Goal: Find specific page/section: Find specific page/section

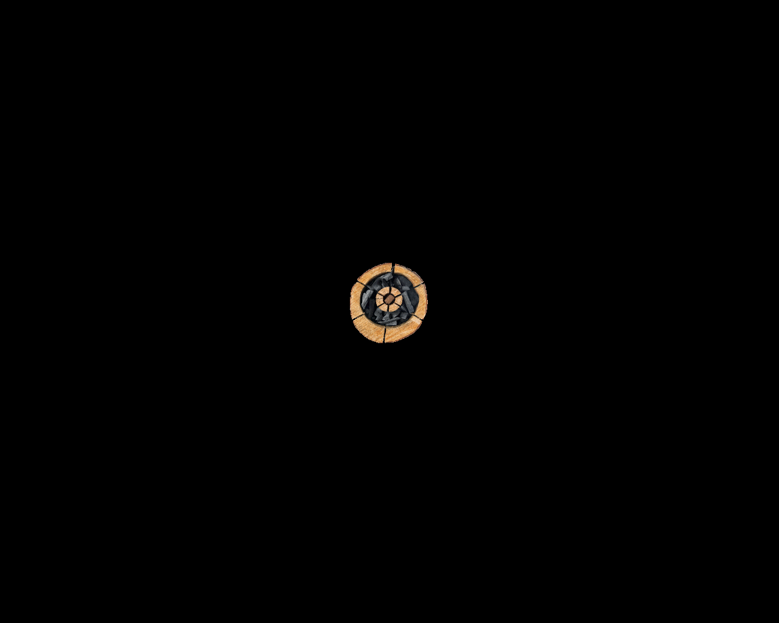
scroll to position [2315, 0]
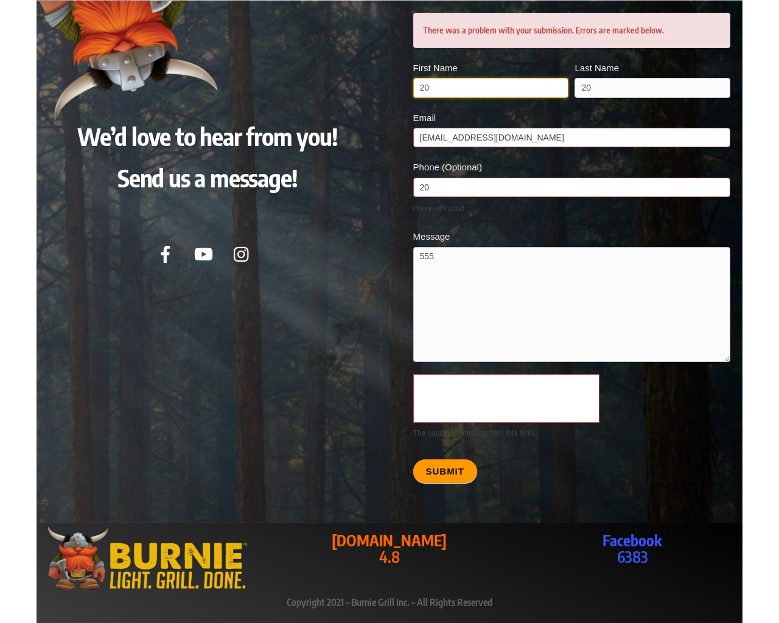
scroll to position [2185, 0]
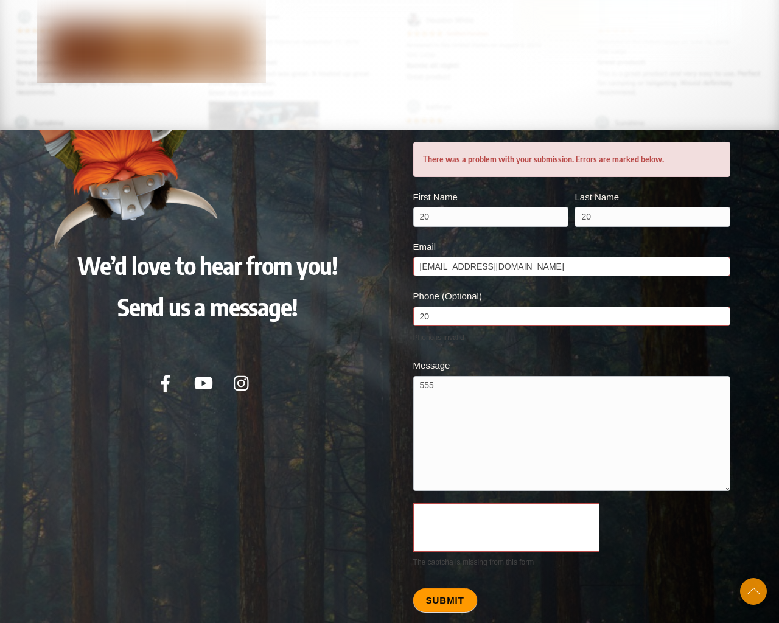
scroll to position [2315, 0]
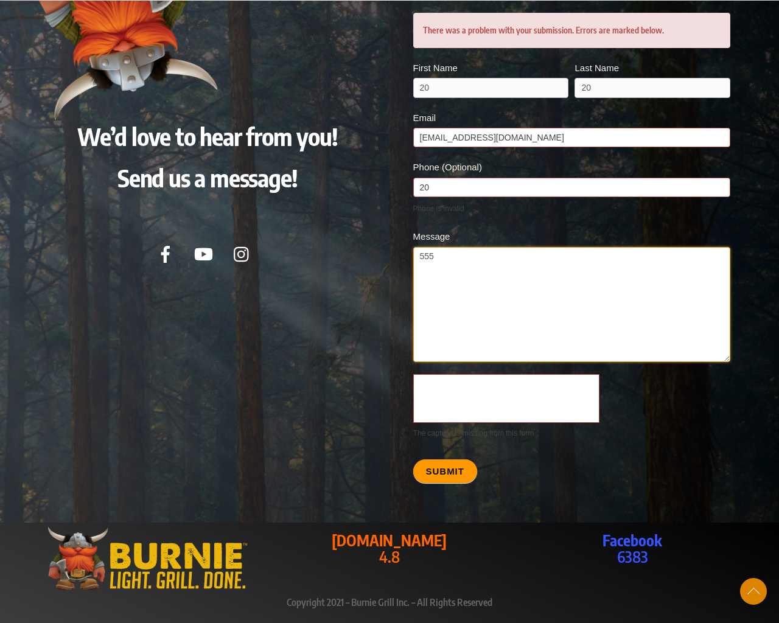
type textarea "20"
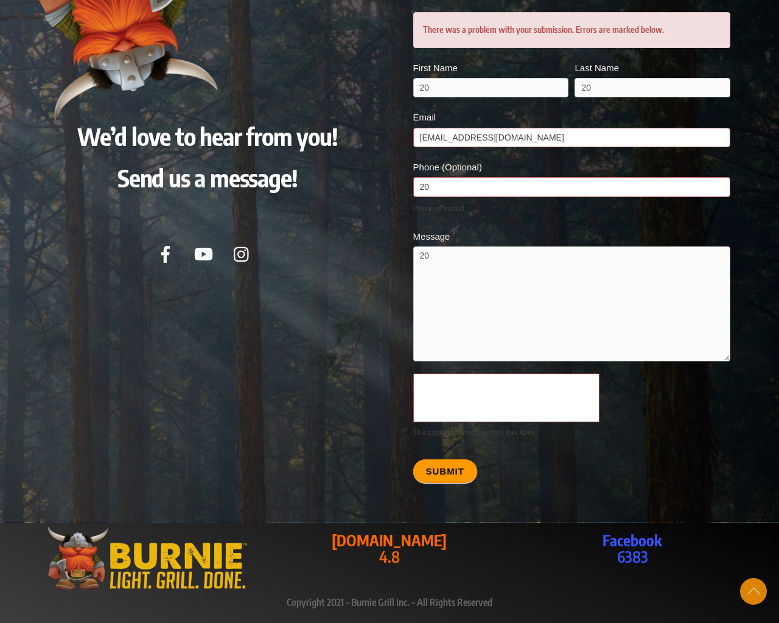
scroll to position [2261, 0]
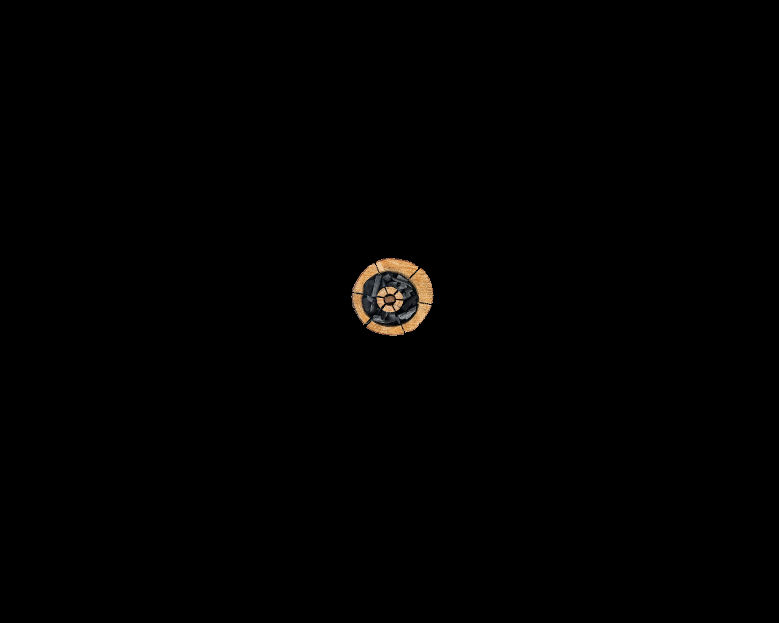
scroll to position [2526, 0]
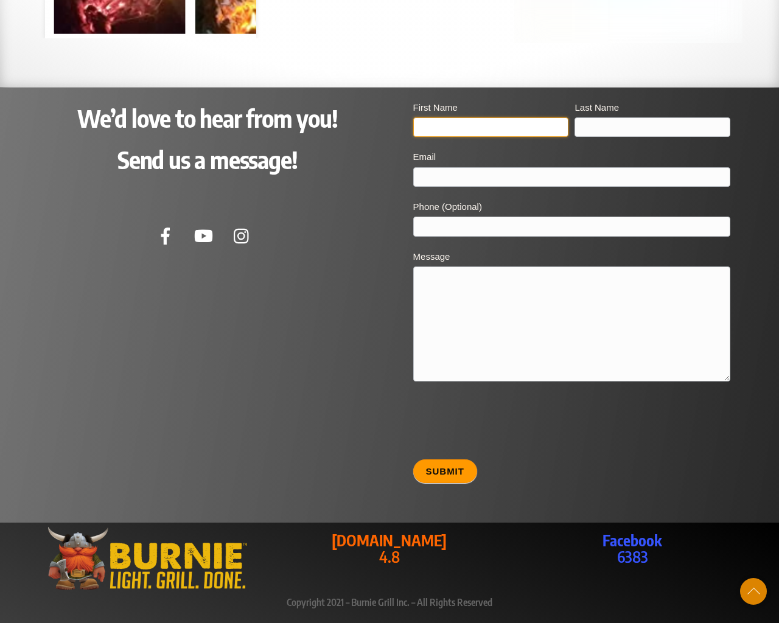
scroll to position [2471, 0]
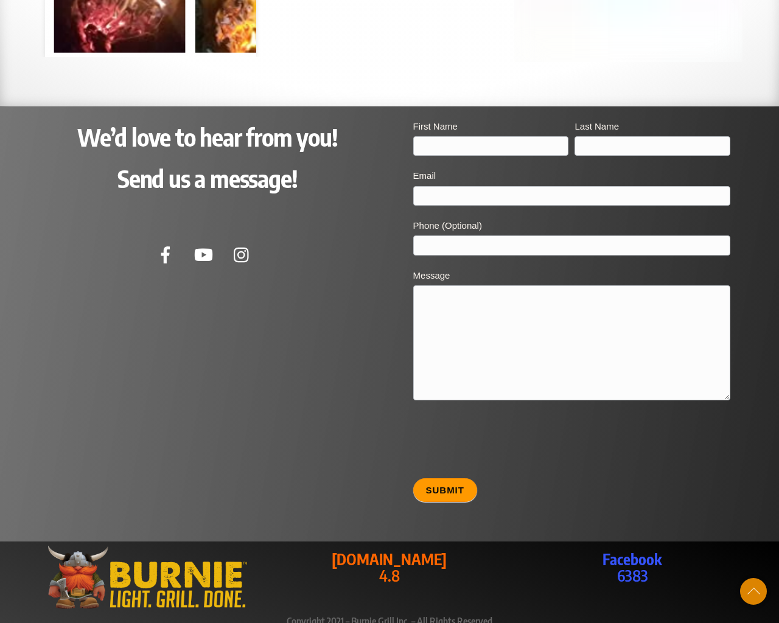
type input "20"
type input "[EMAIL_ADDRESS][DOMAIN_NAME]"
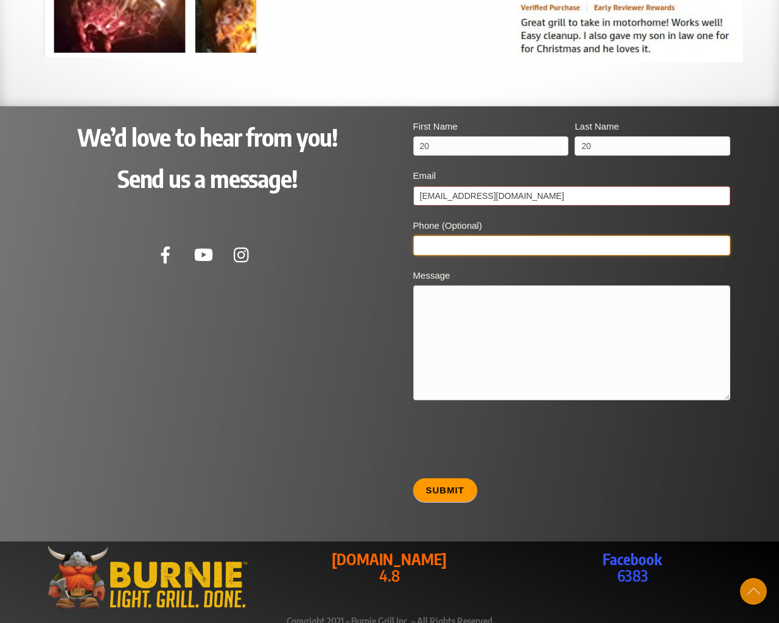
type input "20"
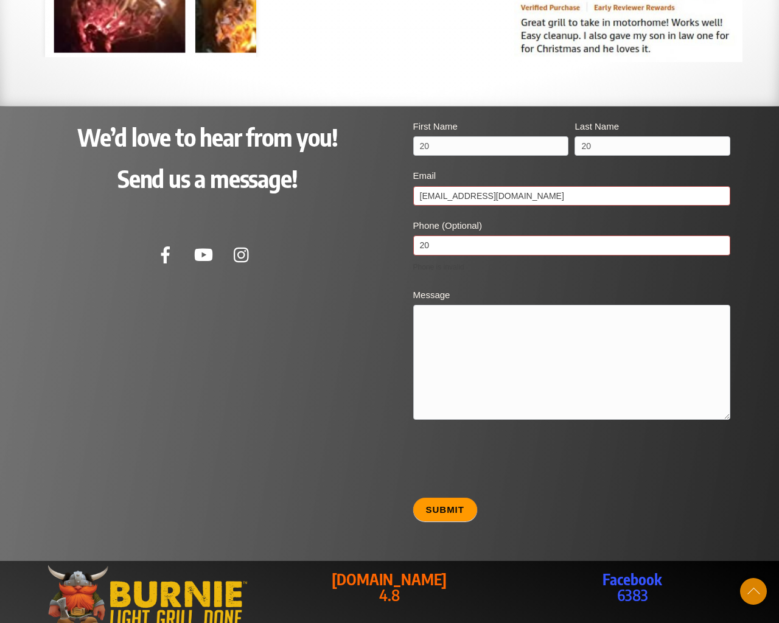
type textarea "20"
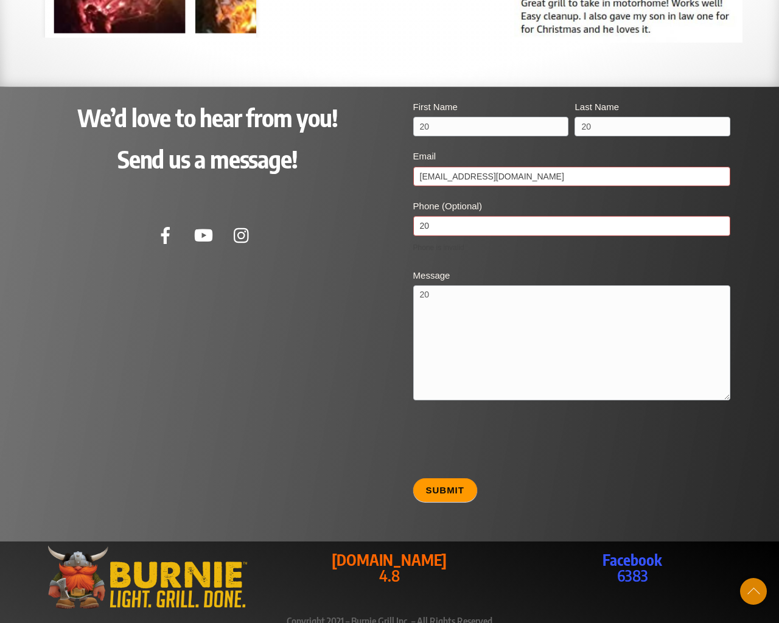
type input "20"
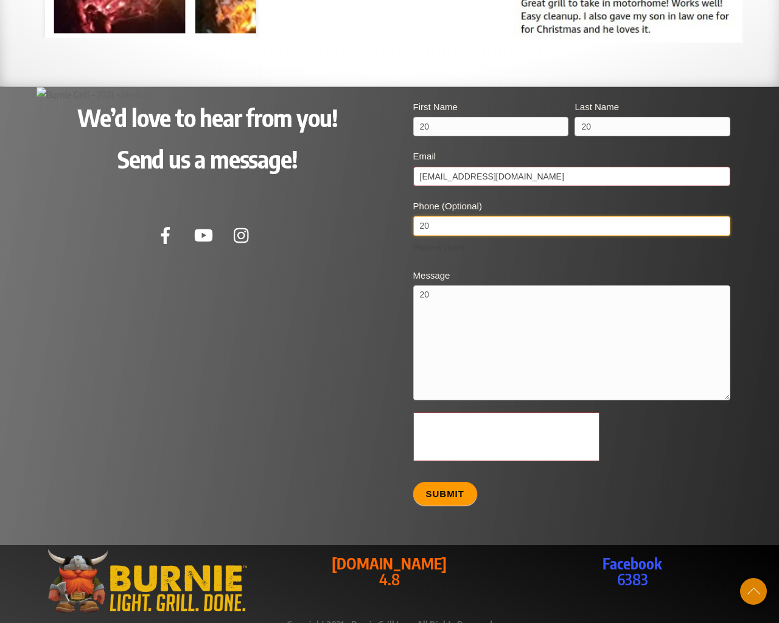
scroll to position [2494, 0]
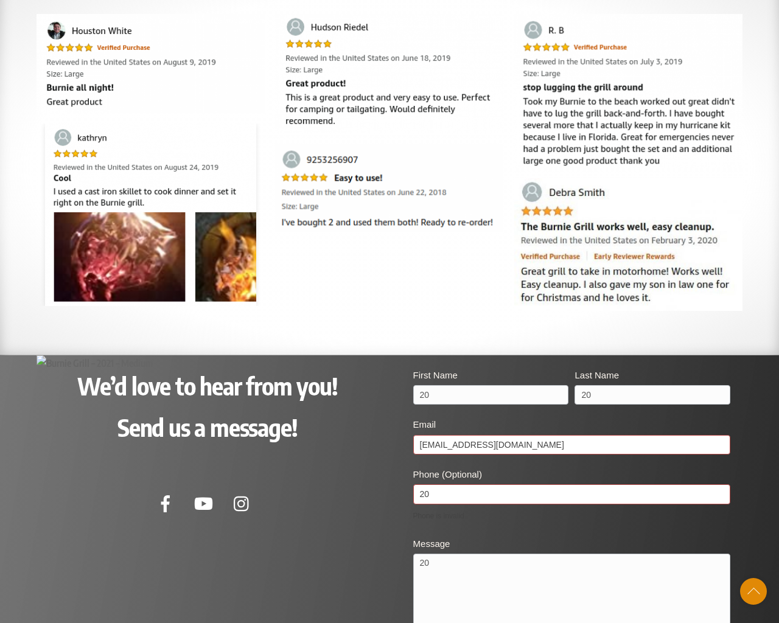
scroll to position [2494, 0]
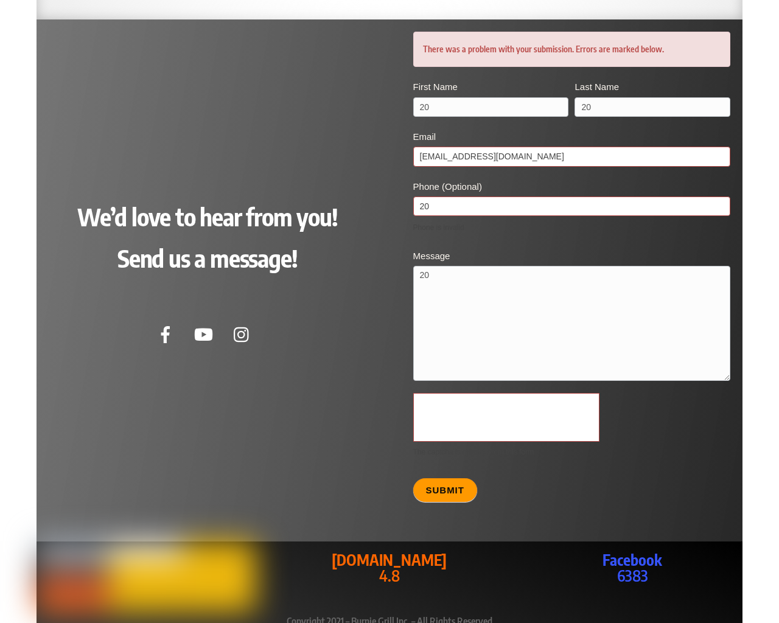
scroll to position [2613, 0]
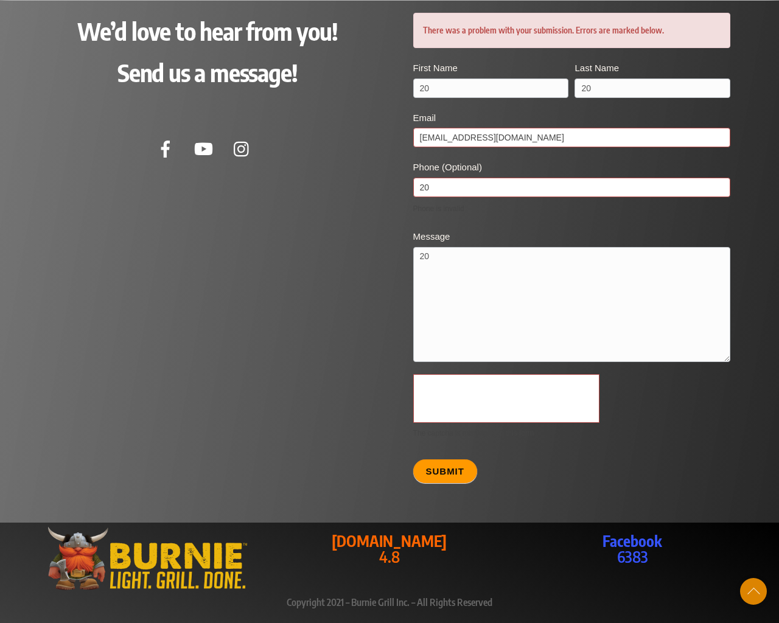
scroll to position [2558, 0]
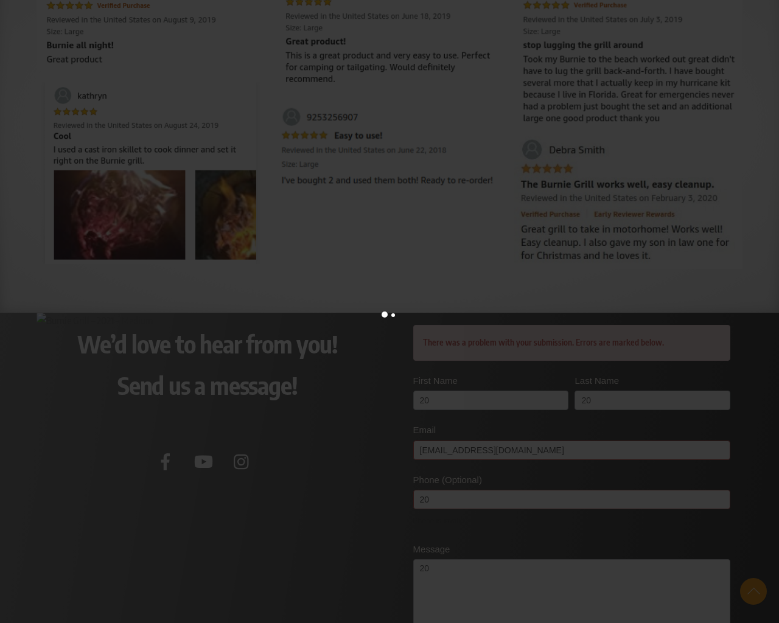
scroll to position [2955, 0]
